Goal: Task Accomplishment & Management: Manage account settings

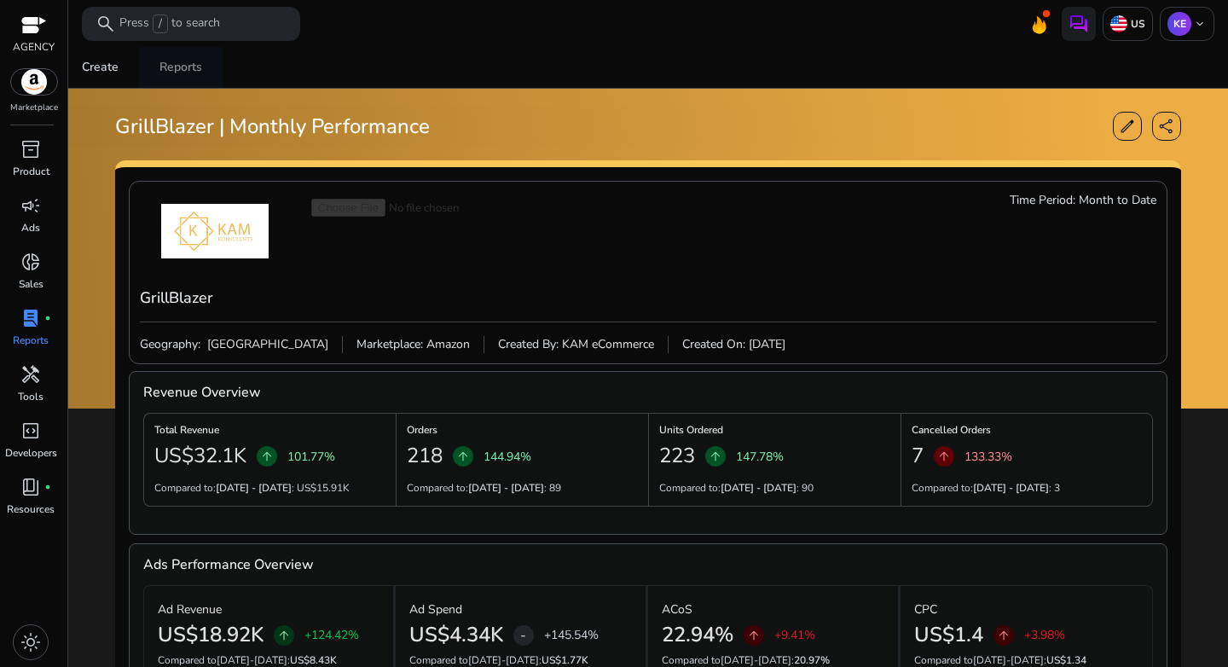
click at [177, 69] on div "Reports" at bounding box center [181, 67] width 43 height 12
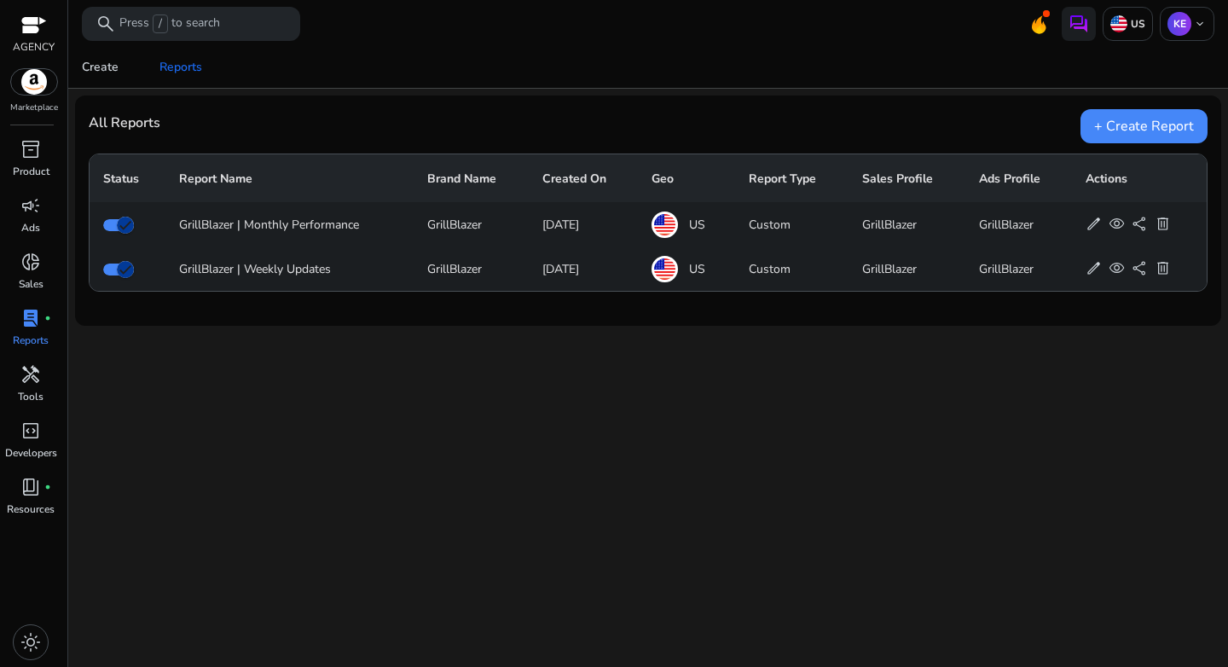
drag, startPoint x: 234, startPoint y: 274, endPoint x: 343, endPoint y: 274, distance: 109.2
click at [343, 274] on div "GrillBlazer | Weekly Updates" at bounding box center [289, 269] width 221 height 18
drag, startPoint x: 242, startPoint y: 226, endPoint x: 359, endPoint y: 225, distance: 116.9
click at [359, 225] on div "GrillBlazer | Monthly Performance" at bounding box center [289, 225] width 221 height 18
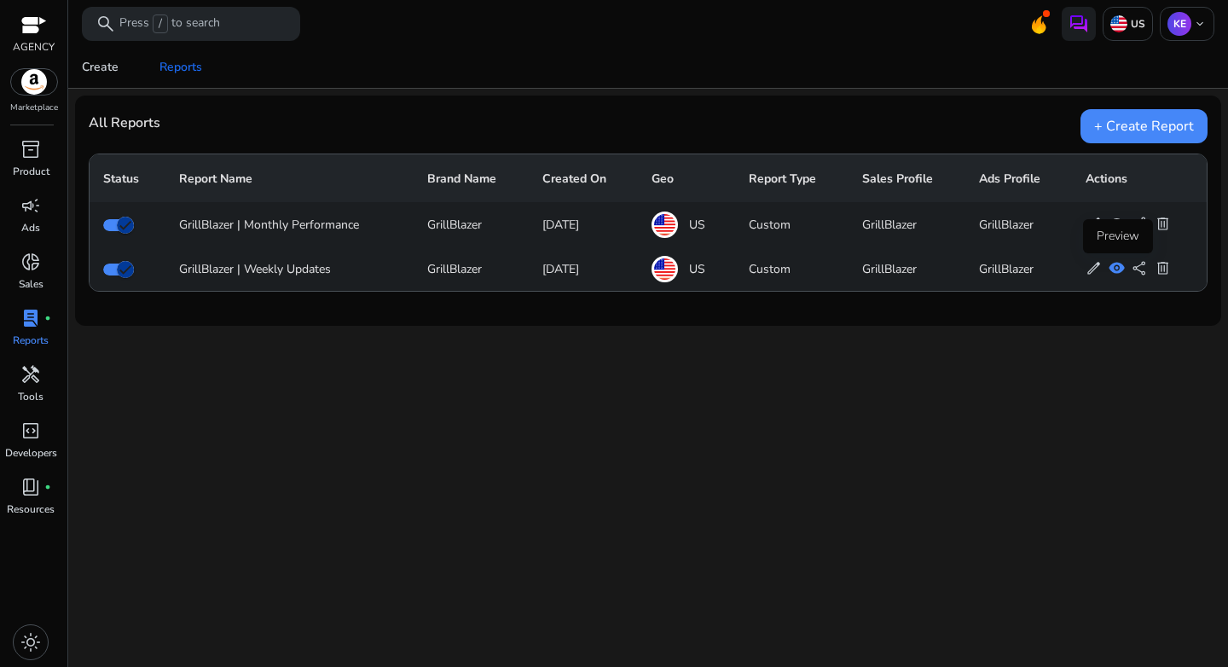
click at [1118, 272] on span "visibility" at bounding box center [1117, 268] width 16 height 16
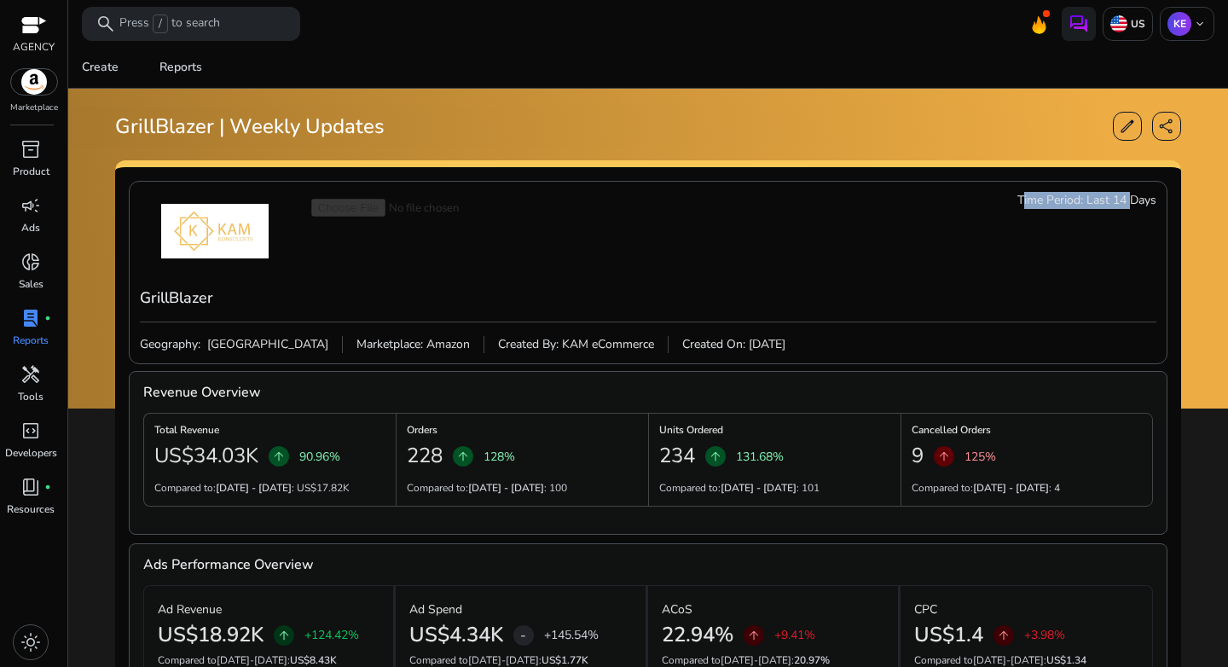
drag, startPoint x: 1012, startPoint y: 204, endPoint x: 1124, endPoint y: 198, distance: 111.9
click at [1124, 198] on div "GrillBlazer Time Period: Last 14 Days" at bounding box center [648, 257] width 1017 height 130
click at [1124, 198] on span "Last 14 Days" at bounding box center [1122, 200] width 70 height 17
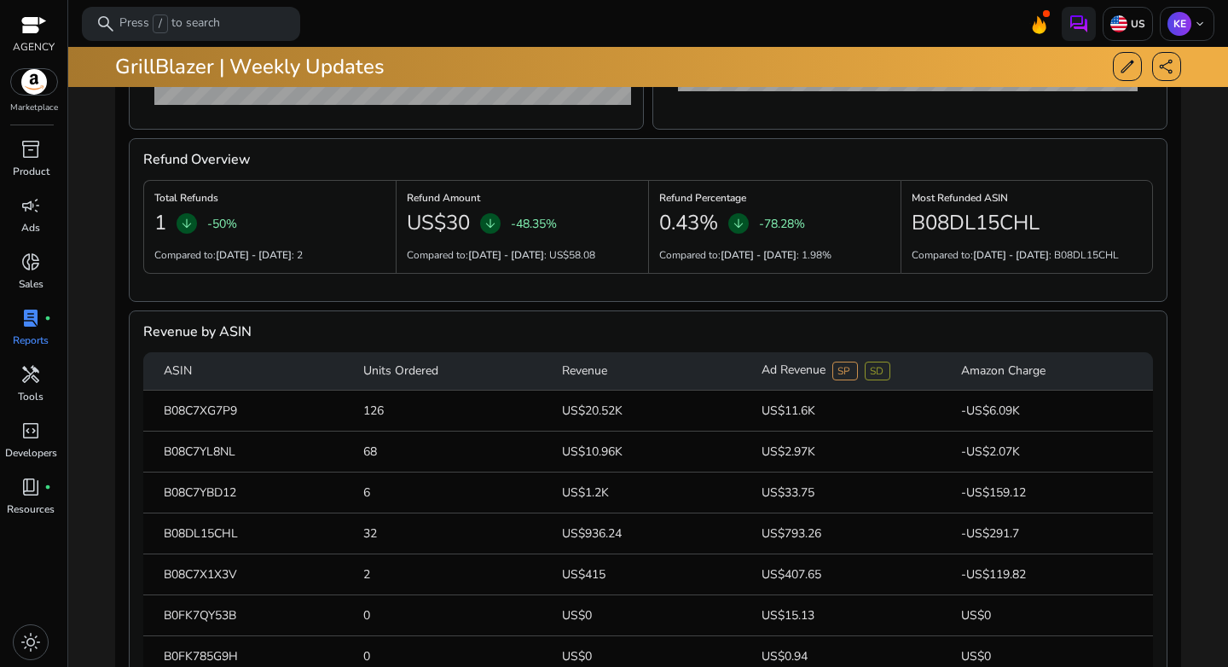
scroll to position [958, 0]
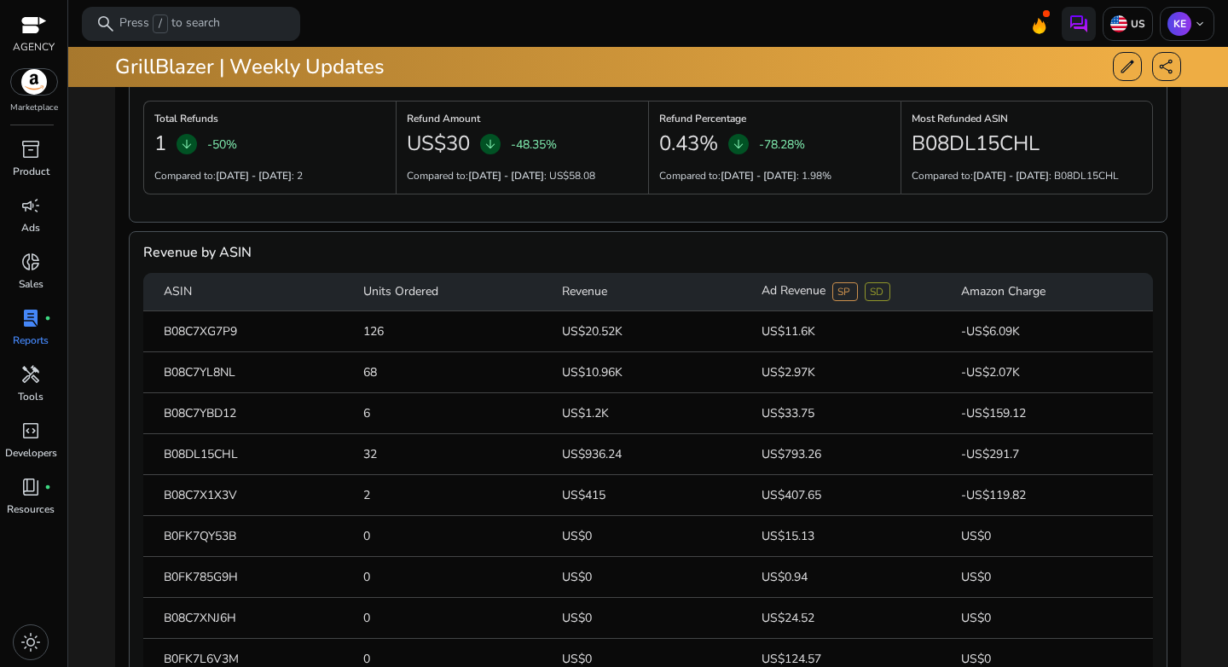
drag, startPoint x: 208, startPoint y: 335, endPoint x: 273, endPoint y: 343, distance: 65.3
click at [273, 343] on mat-cell "B08C7XG7P9" at bounding box center [246, 331] width 206 height 41
click at [274, 344] on mat-cell "B08C7XG7P9" at bounding box center [246, 331] width 206 height 41
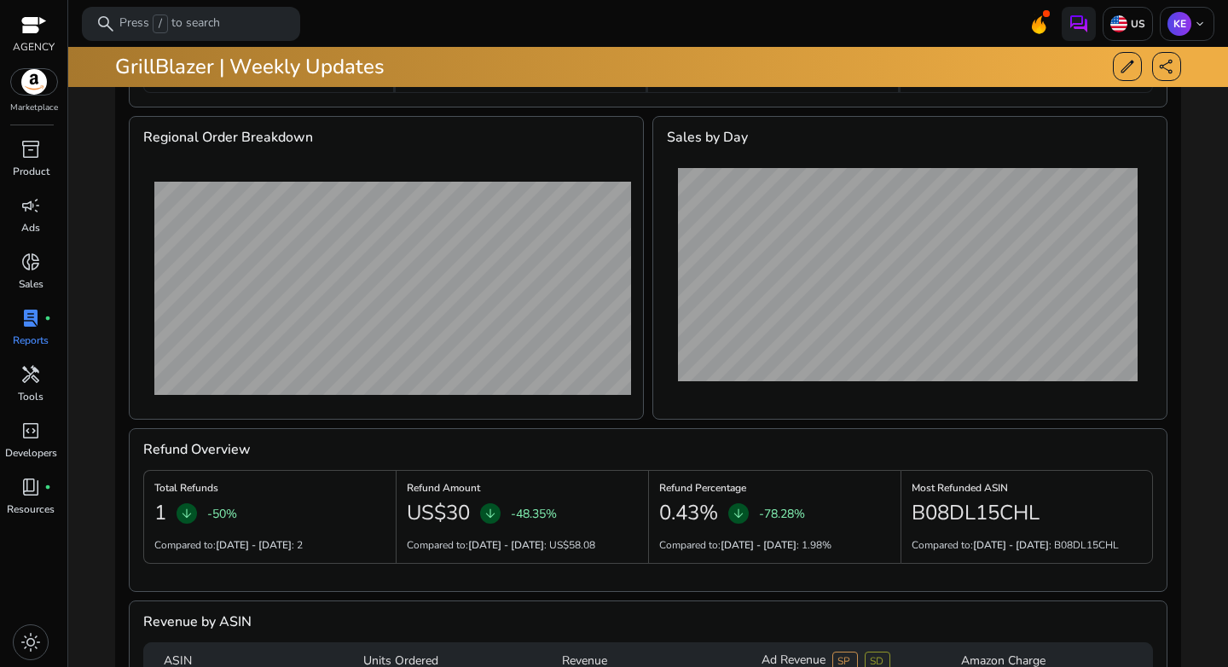
scroll to position [0, 0]
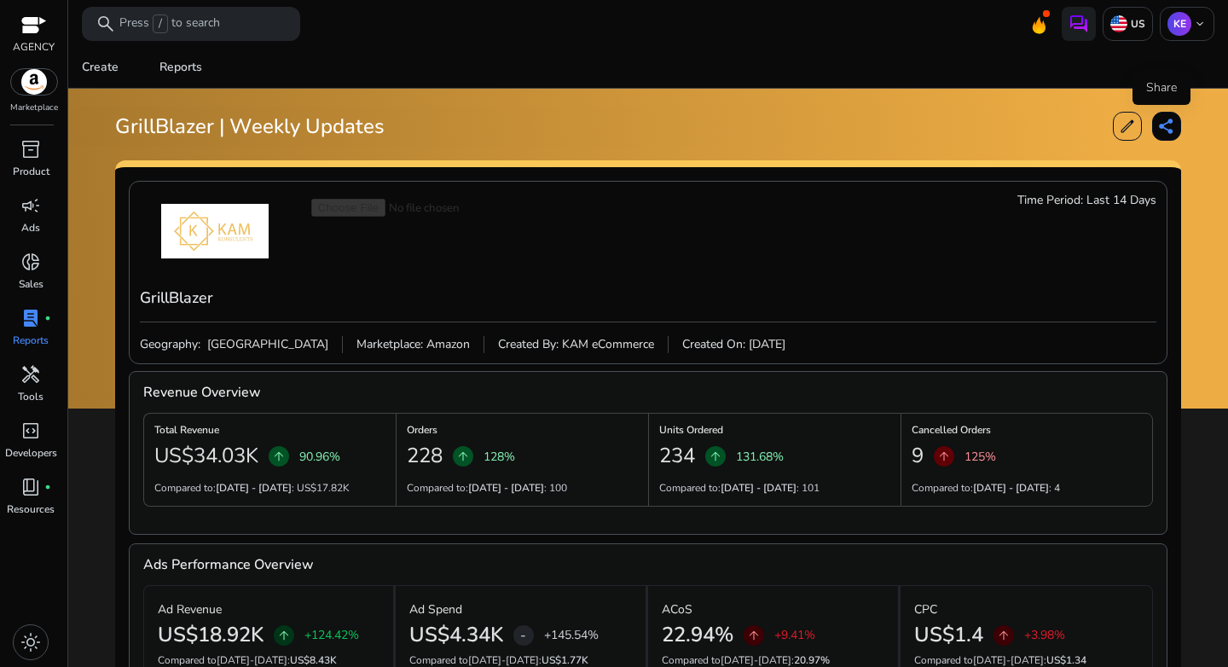
click at [1167, 119] on span "share" at bounding box center [1166, 126] width 17 height 17
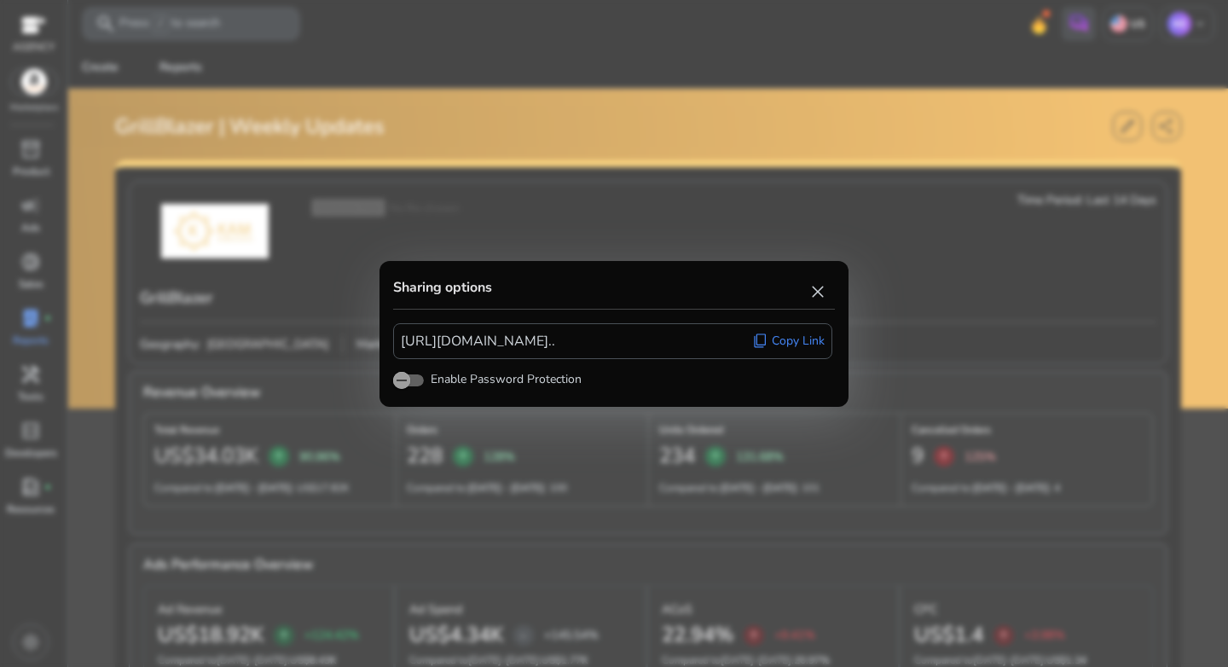
click at [762, 344] on span "content_copy" at bounding box center [760, 341] width 16 height 16
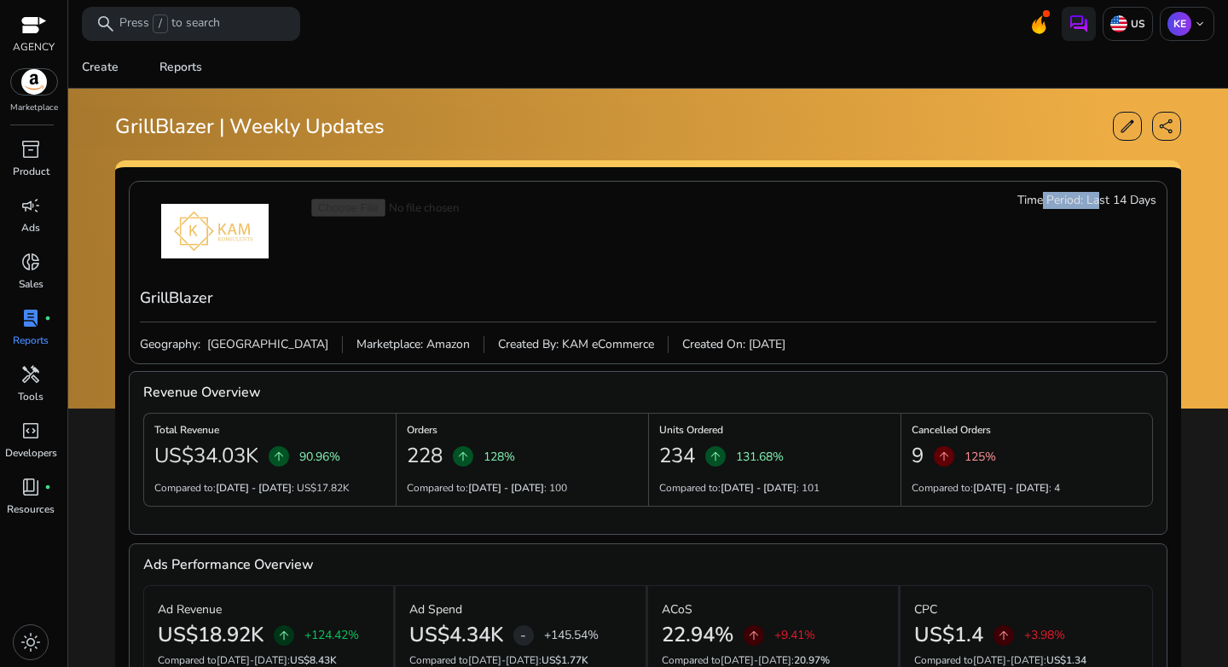
drag, startPoint x: 1027, startPoint y: 204, endPoint x: 1096, endPoint y: 201, distance: 69.1
click at [1096, 201] on div "Time Period: Last 14 Days" at bounding box center [1087, 200] width 139 height 17
click at [1097, 201] on span "Last 14 Days" at bounding box center [1122, 200] width 70 height 17
drag, startPoint x: 1080, startPoint y: 203, endPoint x: 1140, endPoint y: 202, distance: 59.7
click at [1140, 202] on div "Time Period: Last 14 Days" at bounding box center [1087, 200] width 139 height 17
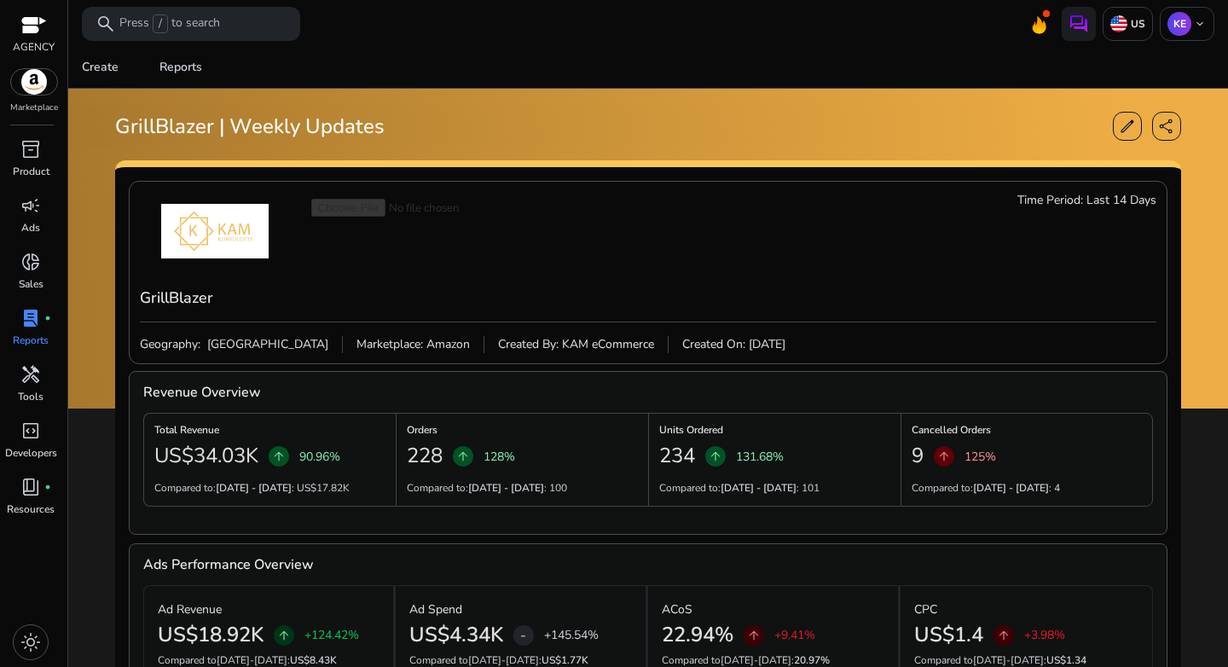
click at [827, 337] on div "Geography: United States Marketplace: Amazon Created By: KAM eCommerce Created …" at bounding box center [648, 337] width 1017 height 31
drag, startPoint x: 460, startPoint y: 351, endPoint x: 746, endPoint y: 350, distance: 285.8
click at [731, 350] on div "Geography: United States Marketplace: Amazon Created By: KAM eCommerce Created …" at bounding box center [648, 337] width 1017 height 31
click at [754, 351] on div "Geography: United States Marketplace: Amazon Created By: KAM eCommerce Created …" at bounding box center [648, 337] width 1017 height 31
click at [527, 266] on div "GrillBlazer Time Period: Last 14 Days" at bounding box center [648, 257] width 1017 height 130
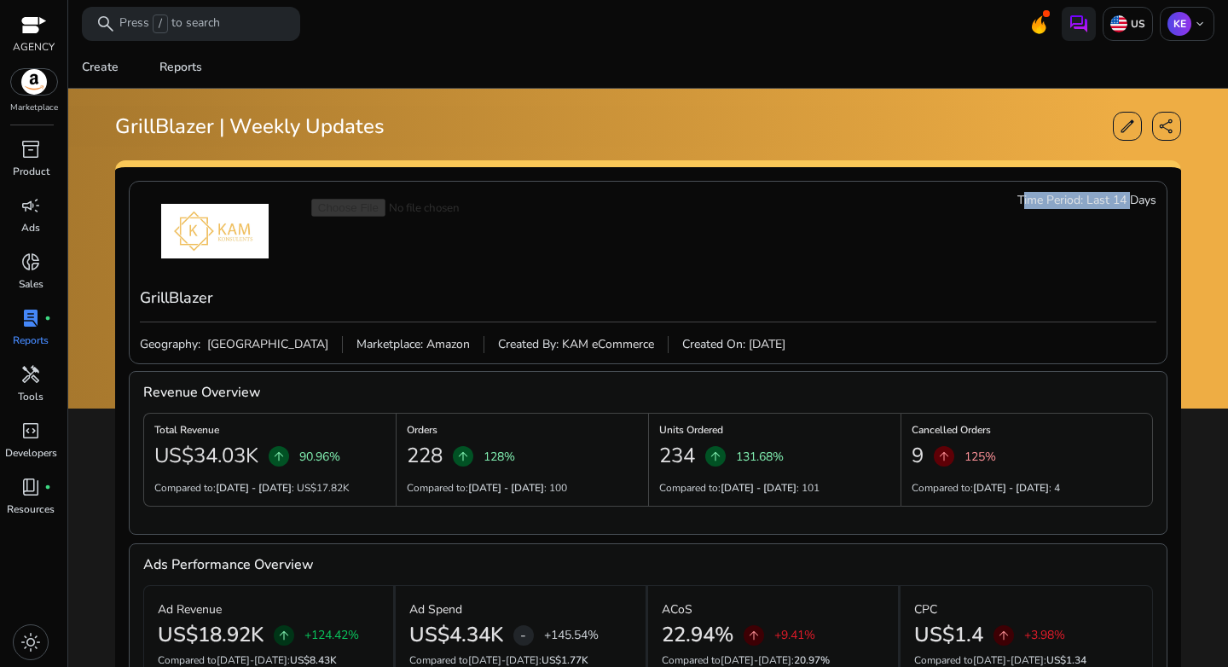
drag, startPoint x: 1016, startPoint y: 198, endPoint x: 1129, endPoint y: 198, distance: 112.6
click at [1129, 198] on div "GrillBlazer Time Period: Last 14 Days" at bounding box center [648, 257] width 1017 height 130
click at [1129, 198] on span "Last 14 Days" at bounding box center [1122, 200] width 70 height 17
click at [1114, 113] on div "edit" at bounding box center [1127, 126] width 29 height 29
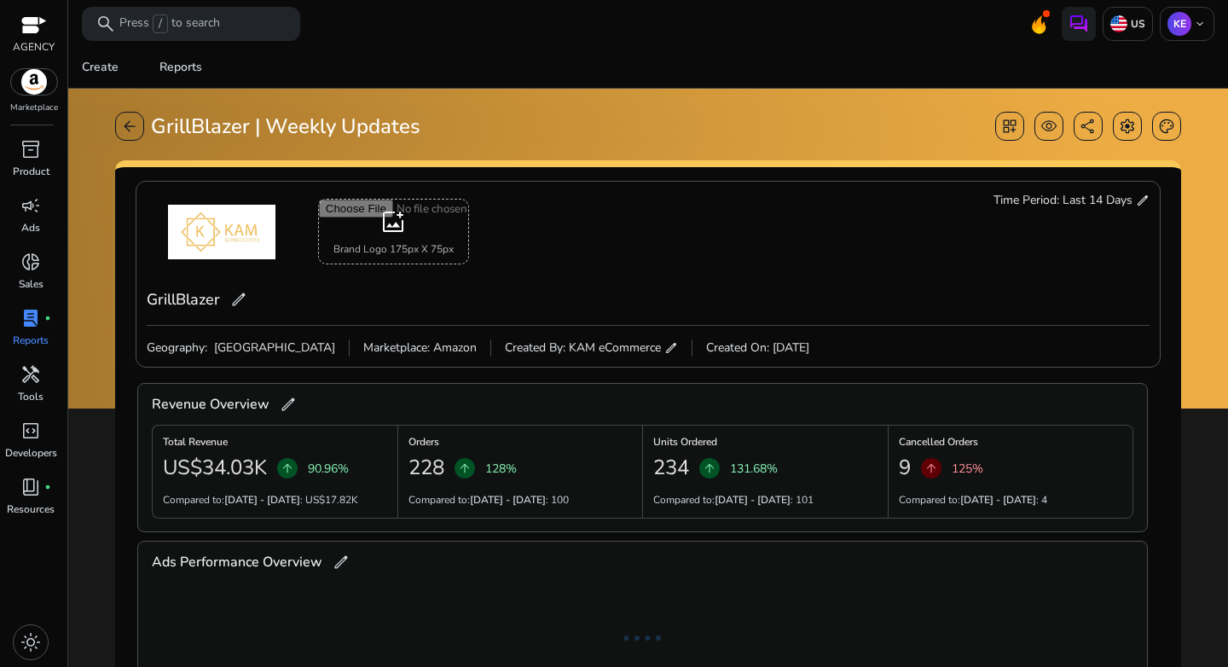
click at [1118, 196] on span "Last 14 Days" at bounding box center [1098, 200] width 70 height 17
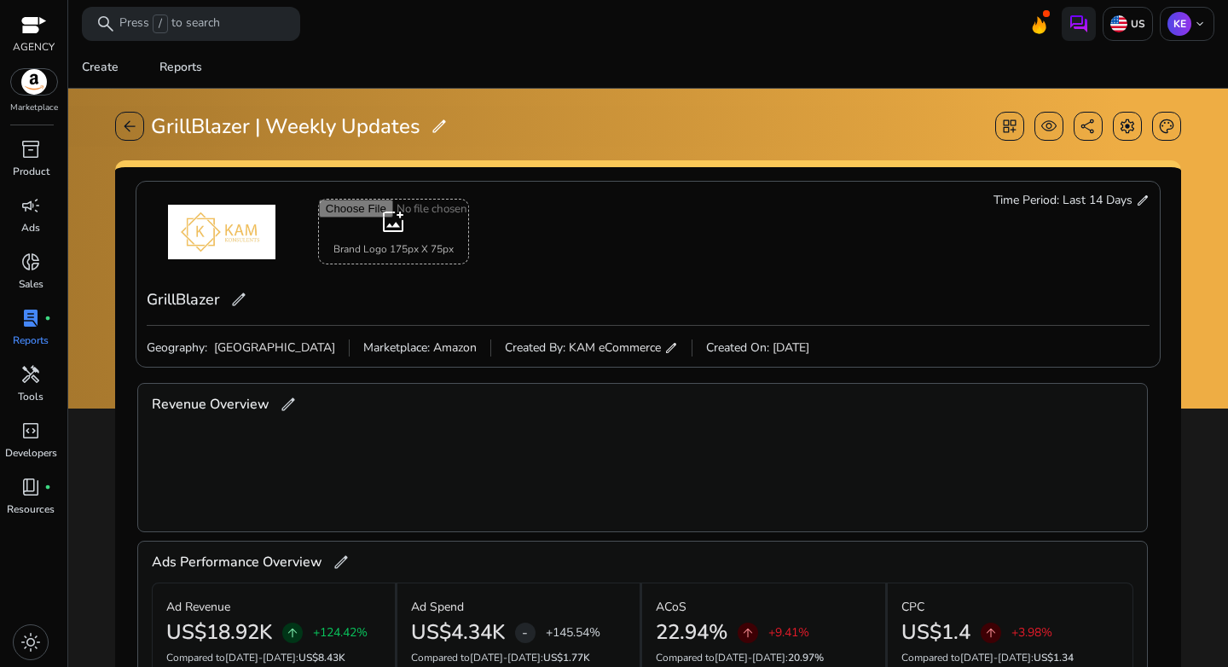
click at [1137, 200] on span "edit" at bounding box center [1143, 201] width 14 height 14
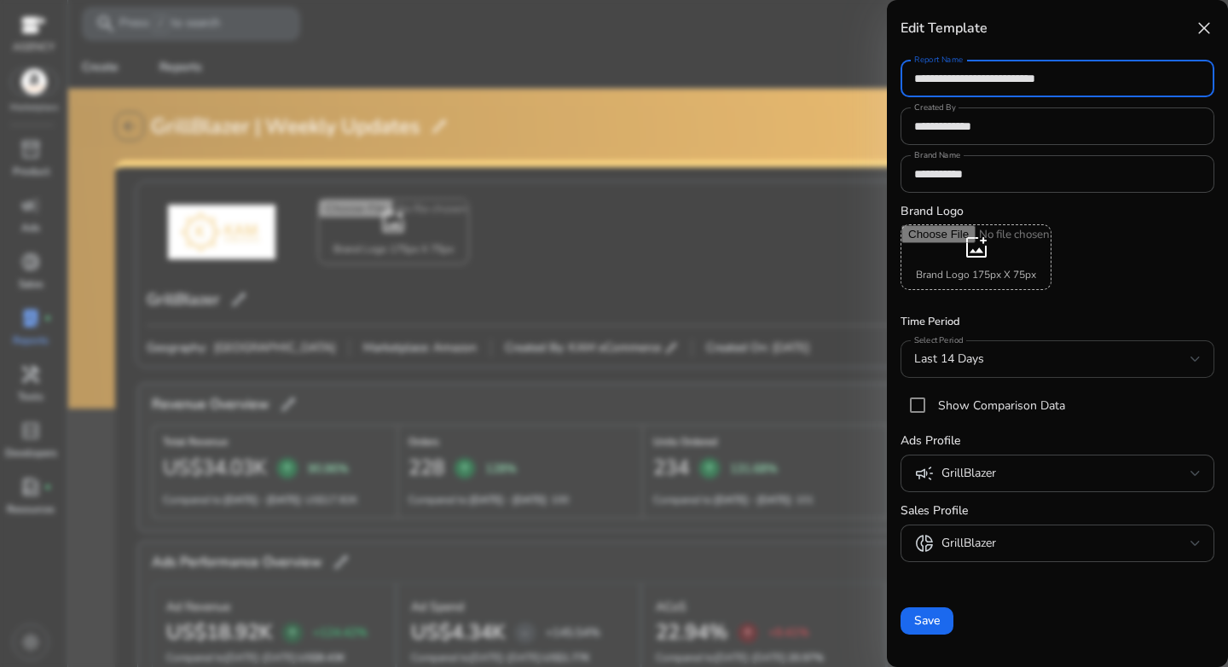
click at [993, 369] on div "Last 14 Days" at bounding box center [1058, 359] width 287 height 20
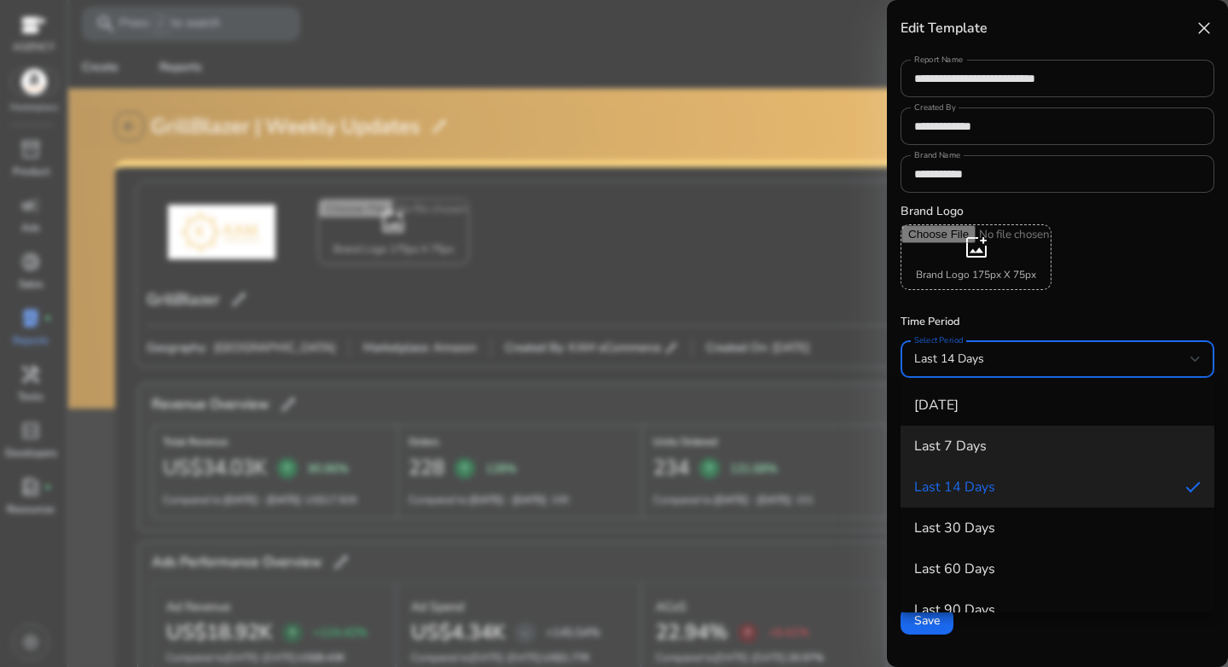
click at [974, 444] on h4 "Last 7 Days" at bounding box center [951, 446] width 73 height 16
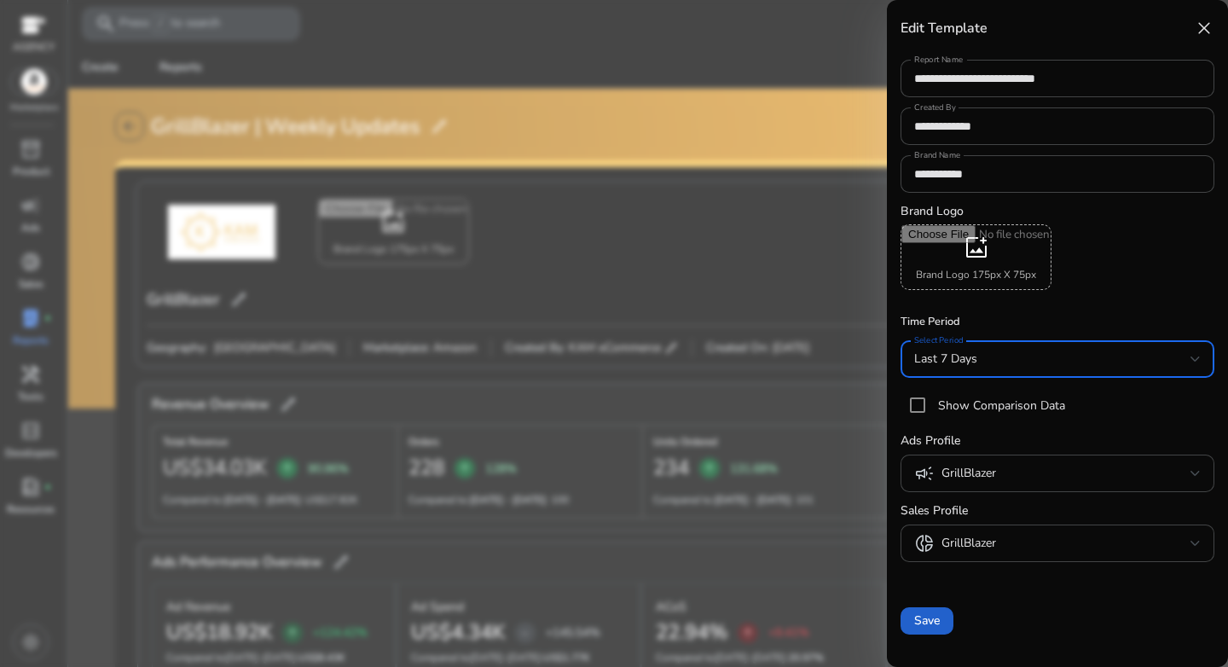
click at [932, 623] on span "Save" at bounding box center [928, 621] width 26 height 18
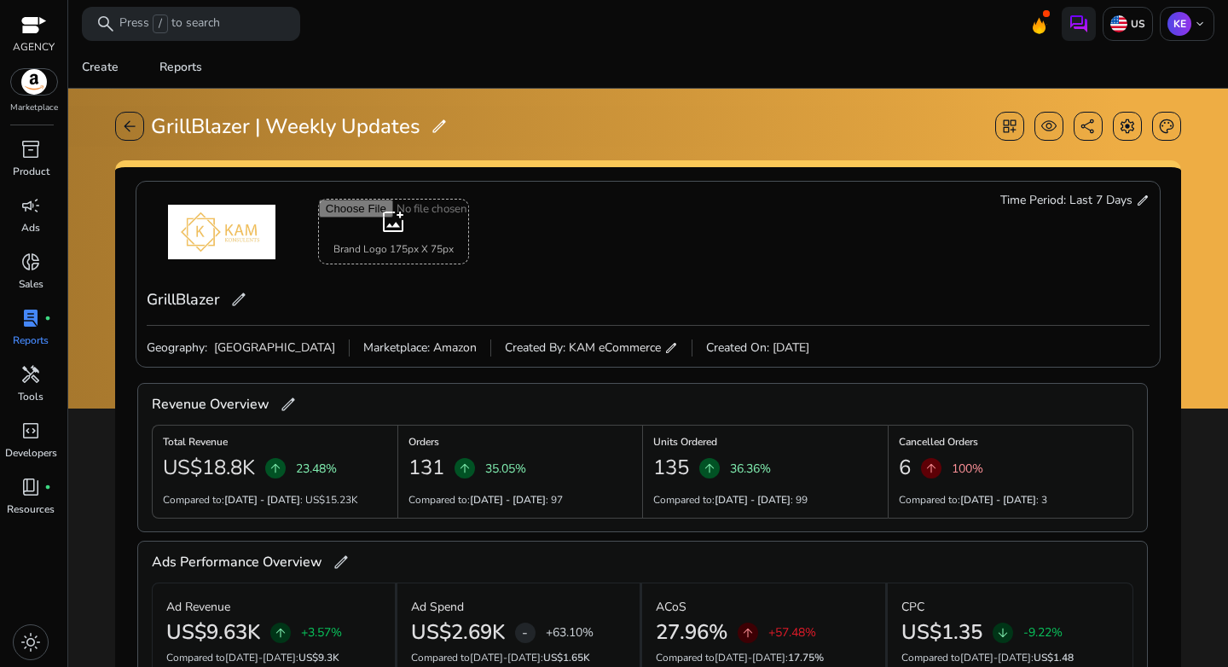
click at [1136, 201] on span "edit" at bounding box center [1143, 201] width 14 height 14
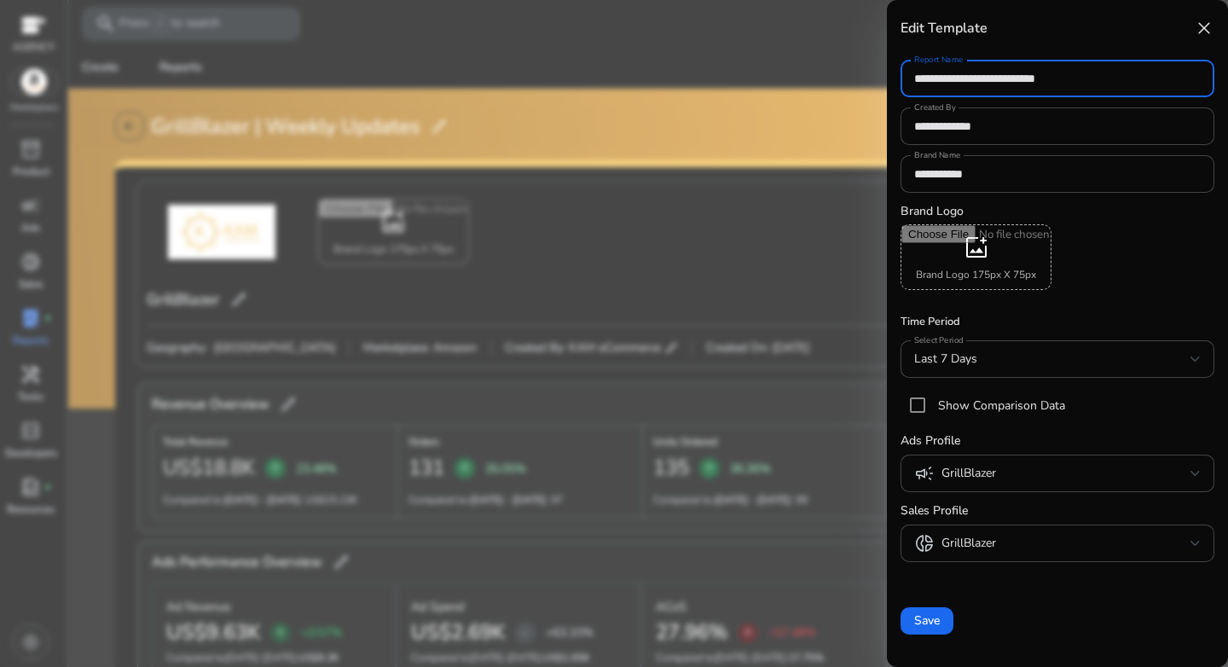
click at [1196, 25] on span "close" at bounding box center [1204, 28] width 20 height 20
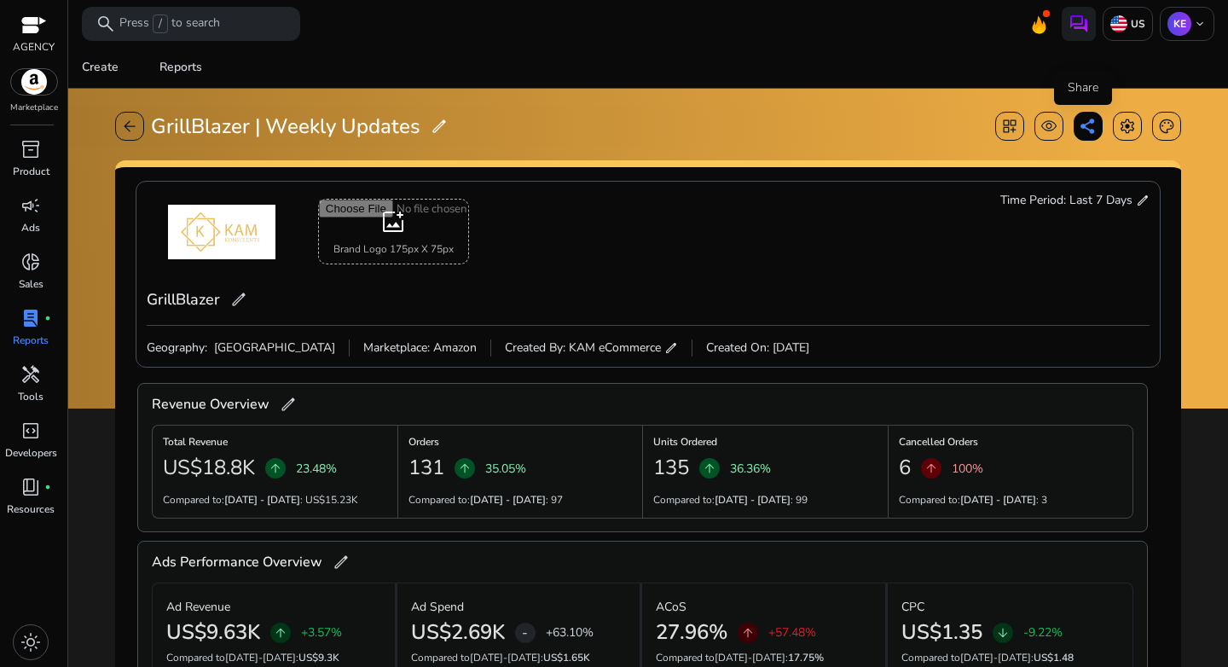
click at [1082, 131] on span "share" at bounding box center [1088, 126] width 17 height 17
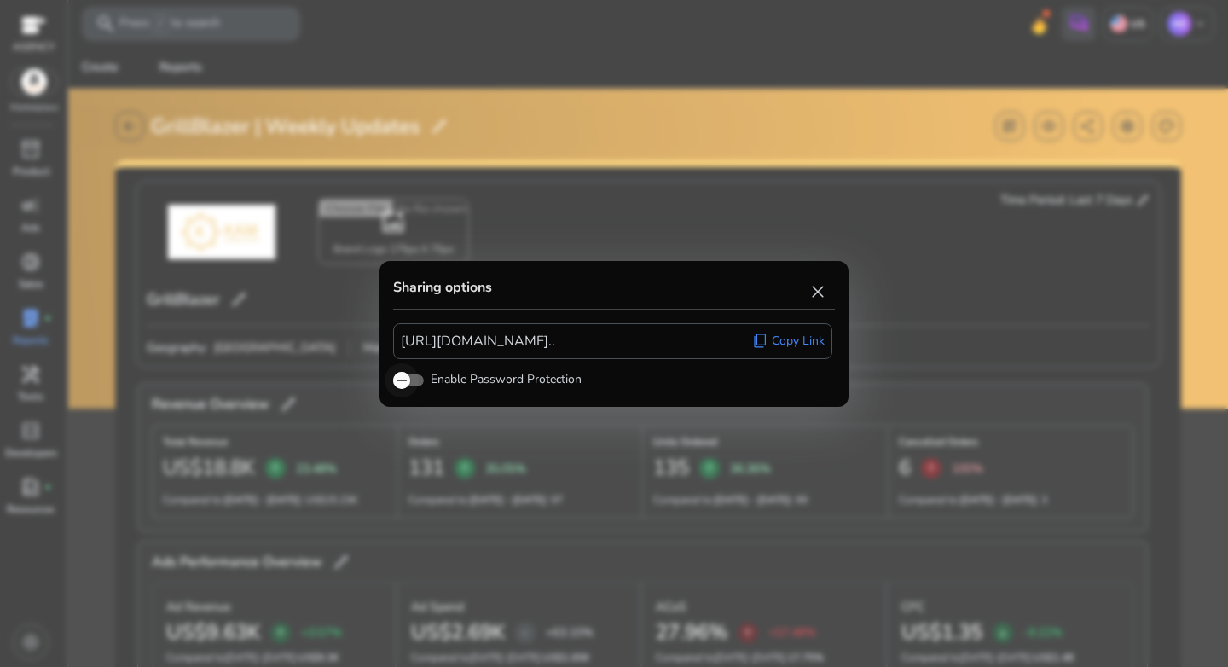
click at [415, 386] on span "button" at bounding box center [402, 380] width 34 height 34
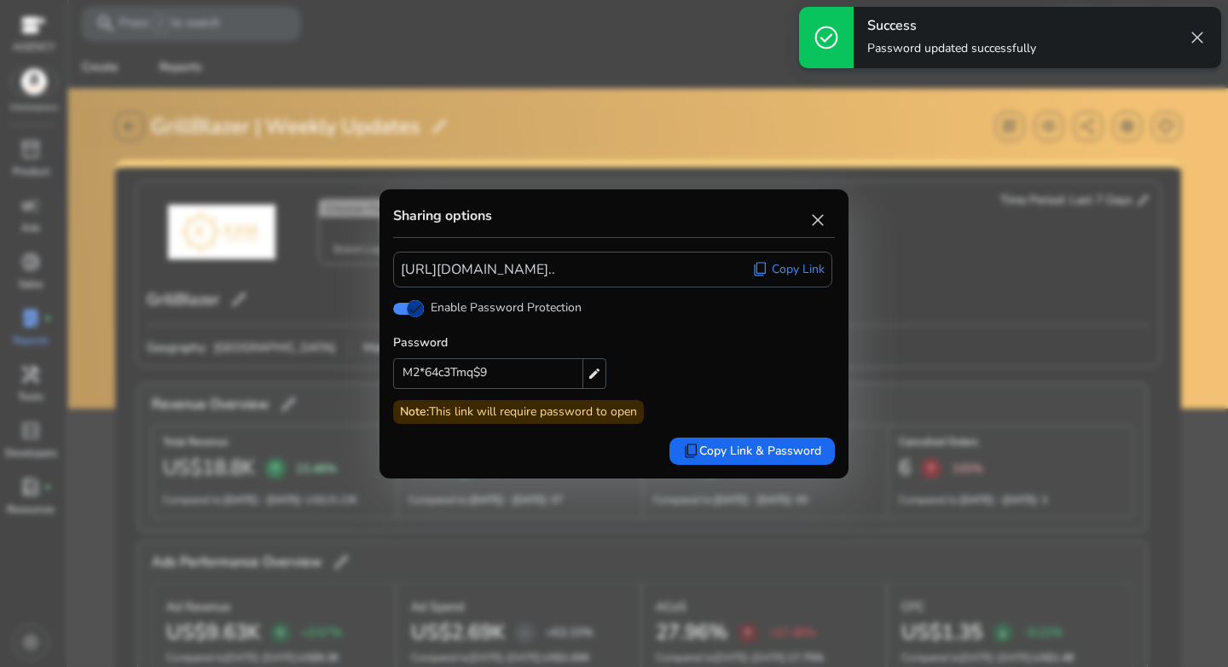
click at [512, 376] on div "M2*64c3Tmq$9 edit" at bounding box center [499, 373] width 213 height 31
click at [514, 374] on input "**********" at bounding box center [485, 373] width 182 height 29
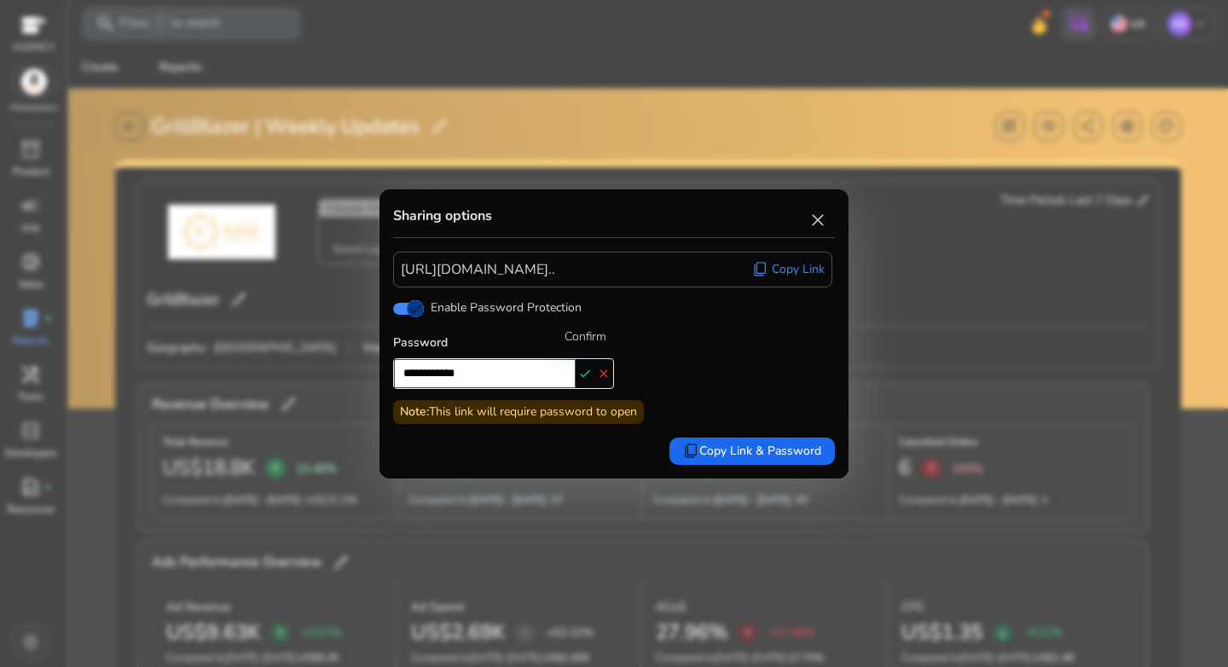
type input "**********"
click at [585, 377] on mat-icon "check" at bounding box center [585, 374] width 19 height 26
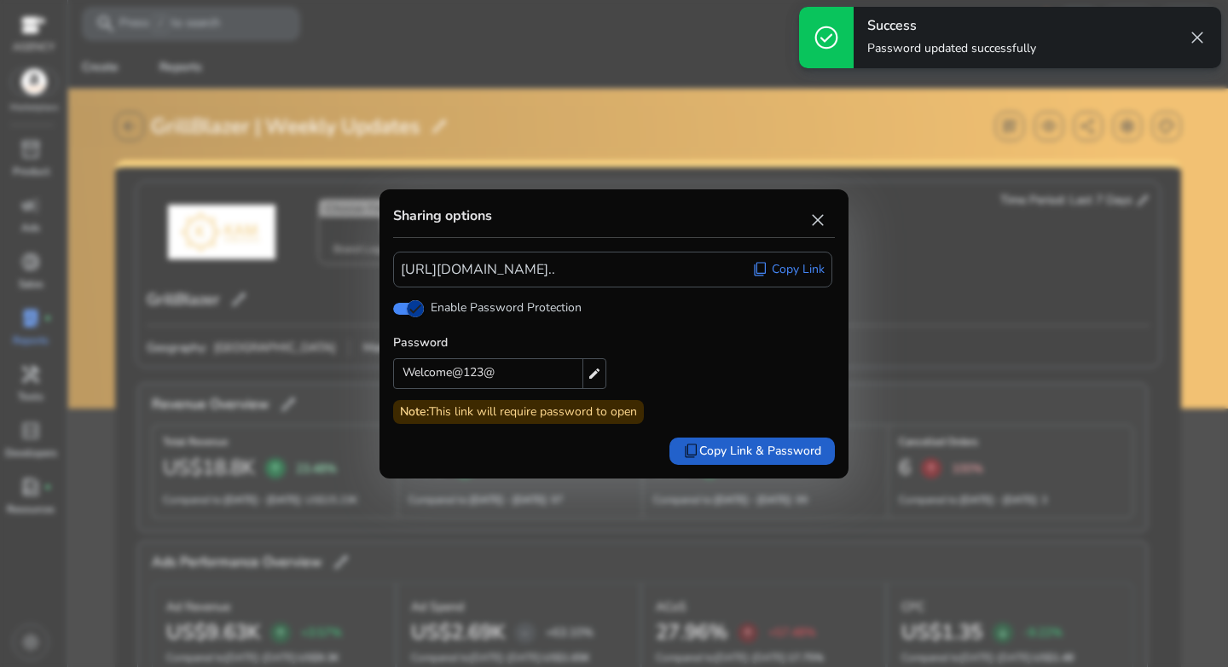
click at [788, 446] on span "content_copy Copy Link & Password" at bounding box center [752, 451] width 138 height 18
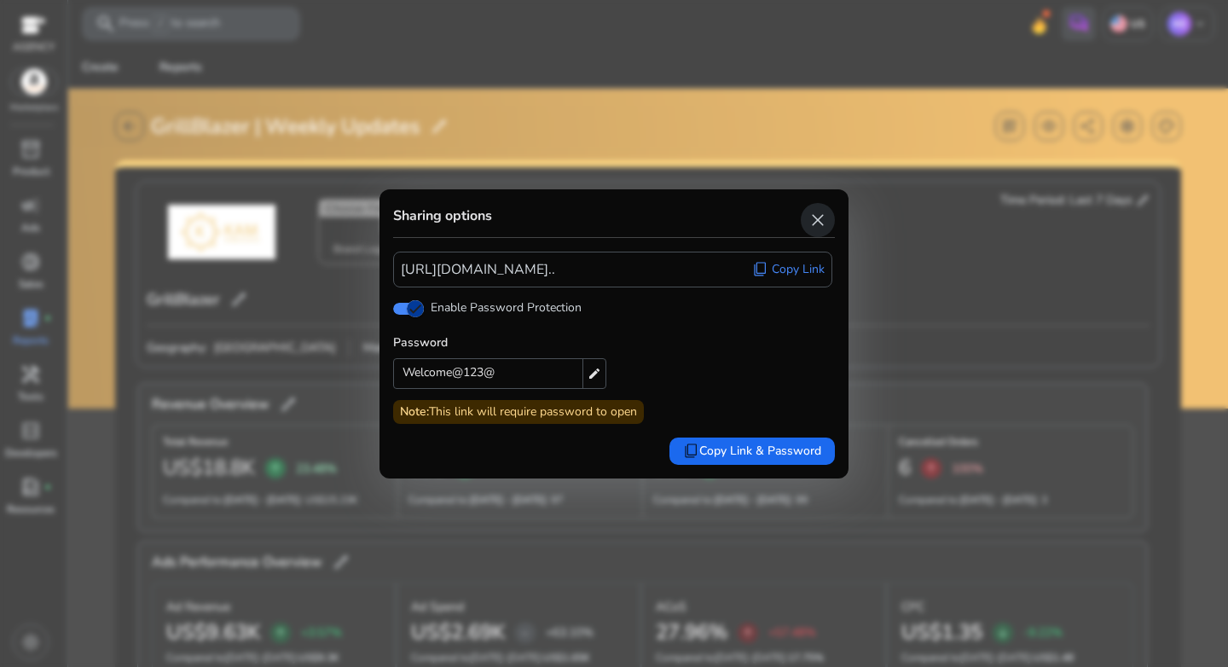
click at [817, 215] on span "close" at bounding box center [818, 220] width 20 height 20
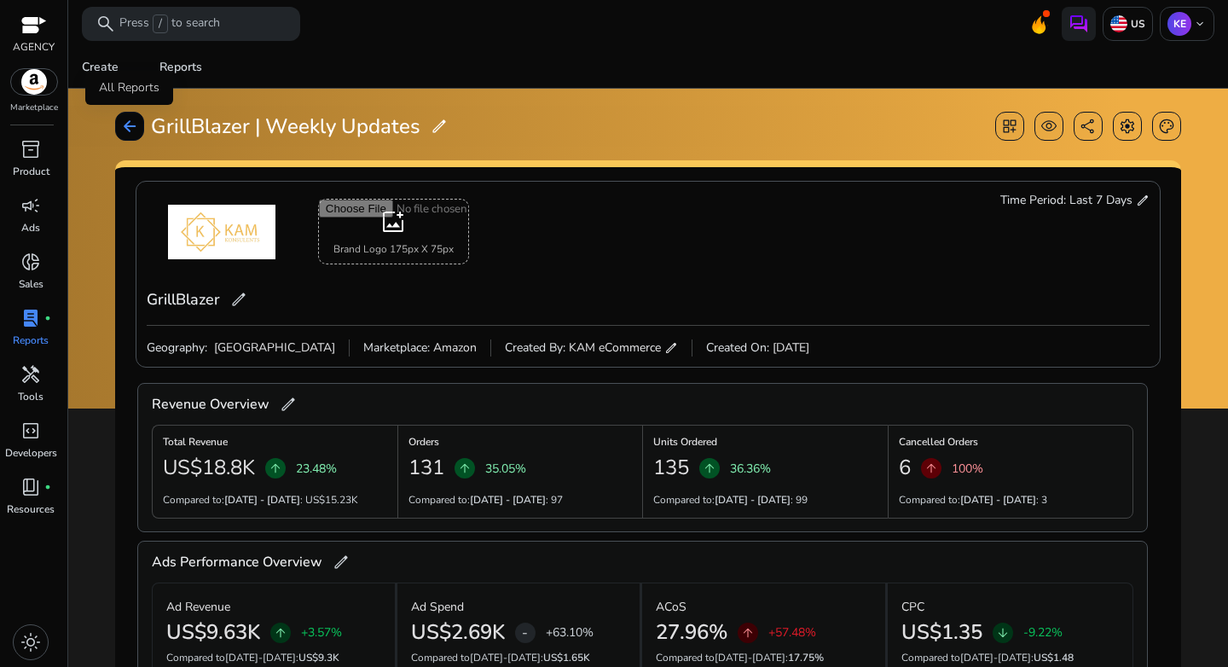
click at [130, 125] on span "arrow_back" at bounding box center [129, 126] width 17 height 17
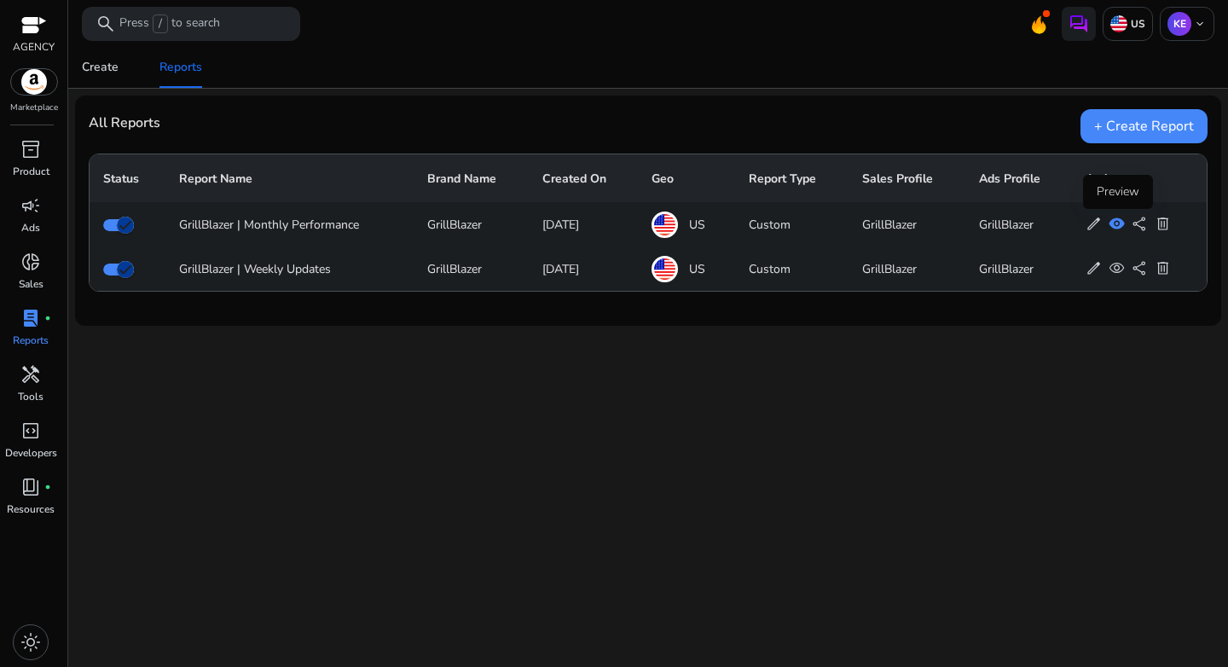
click at [1120, 227] on span "visibility" at bounding box center [1117, 224] width 16 height 16
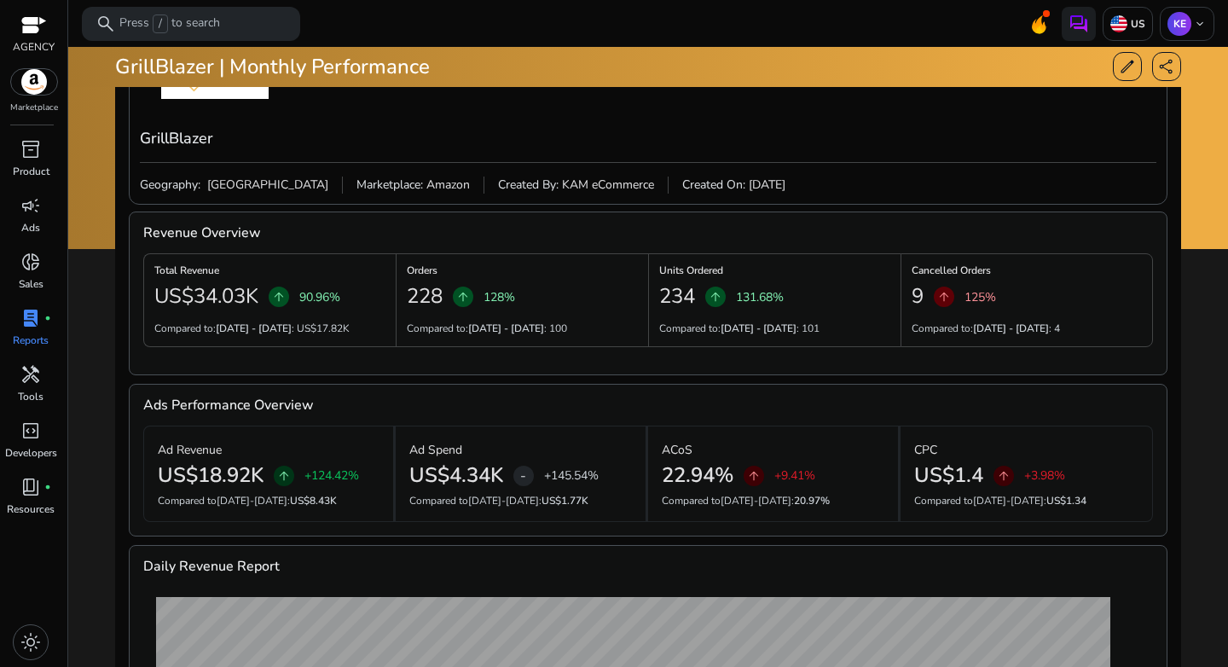
scroll to position [219, 0]
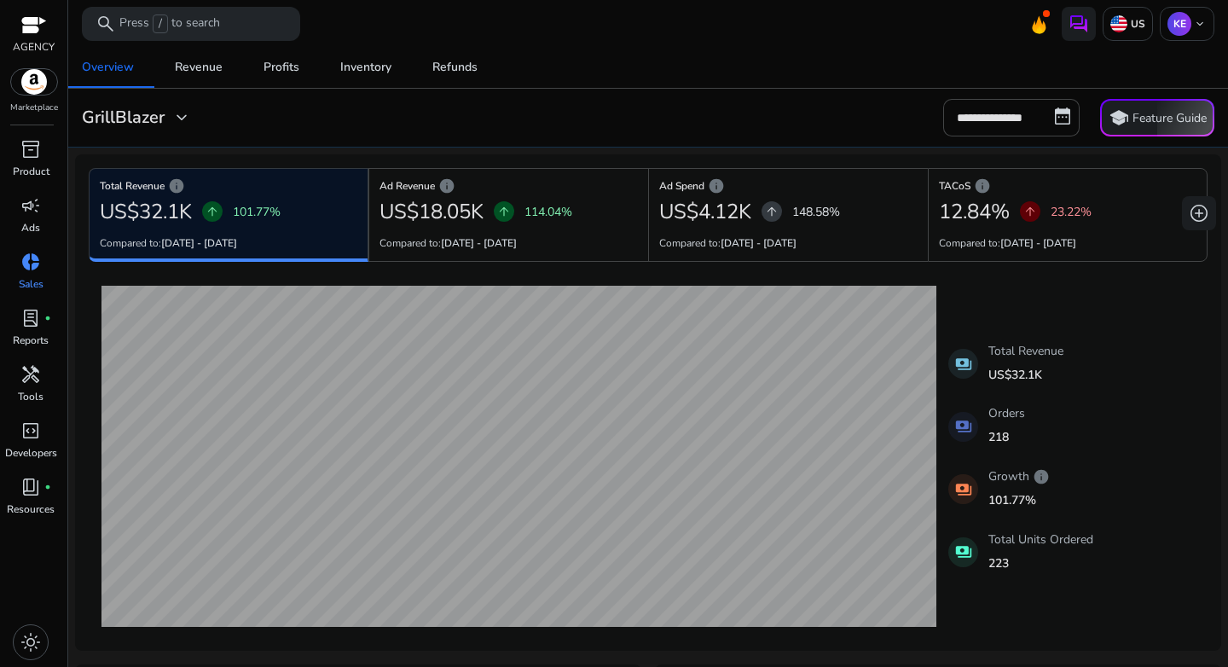
click at [573, 136] on div "**********" at bounding box center [648, 118] width 1147 height 38
